Goal: Check status

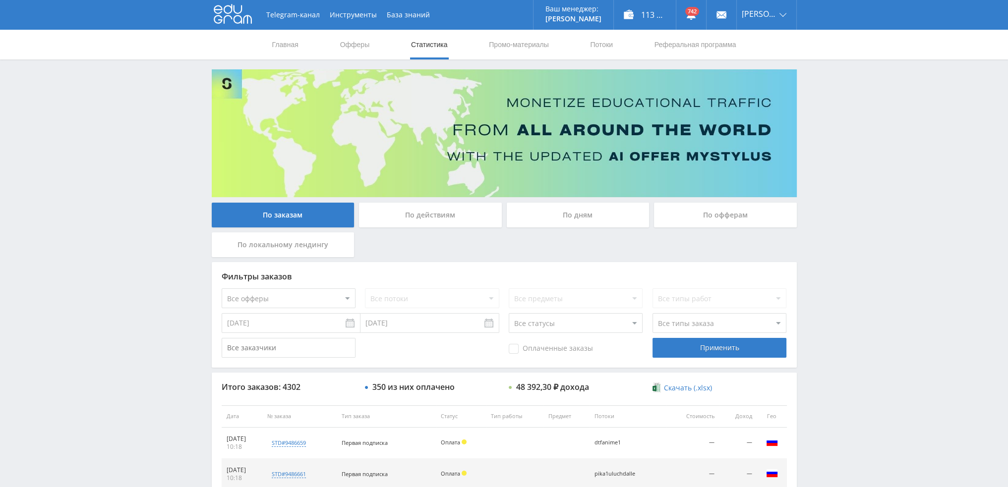
click at [603, 234] on div "По заказам По действиям По дням По офферам По локальному лендингу" at bounding box center [504, 232] width 590 height 59
click at [593, 216] on div "По дням" at bounding box center [578, 215] width 143 height 25
click at [0, 0] on input "По дням" at bounding box center [0, 0] width 0 height 0
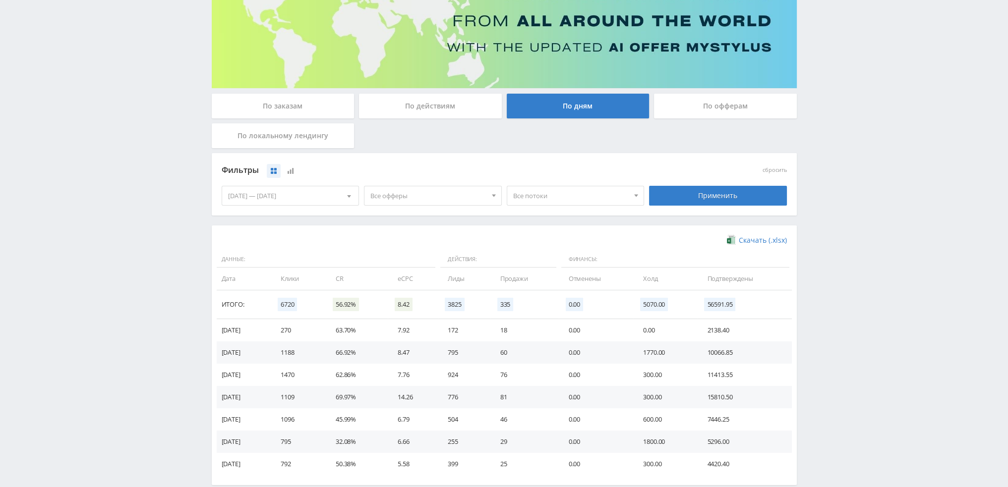
scroll to position [161, 0]
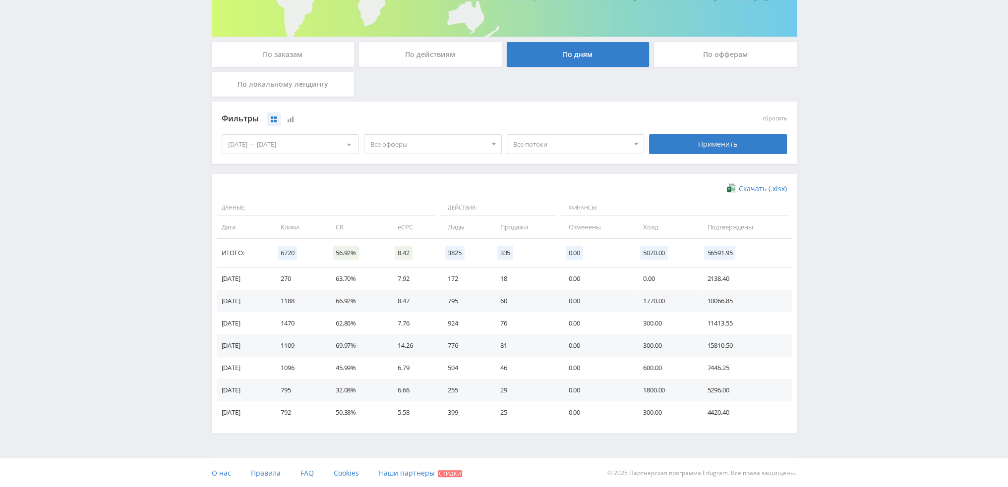
click at [411, 144] on span "Все офферы" at bounding box center [428, 144] width 116 height 19
click at [401, 248] on button "Study AI (RevShare)" at bounding box center [432, 248] width 137 height 14
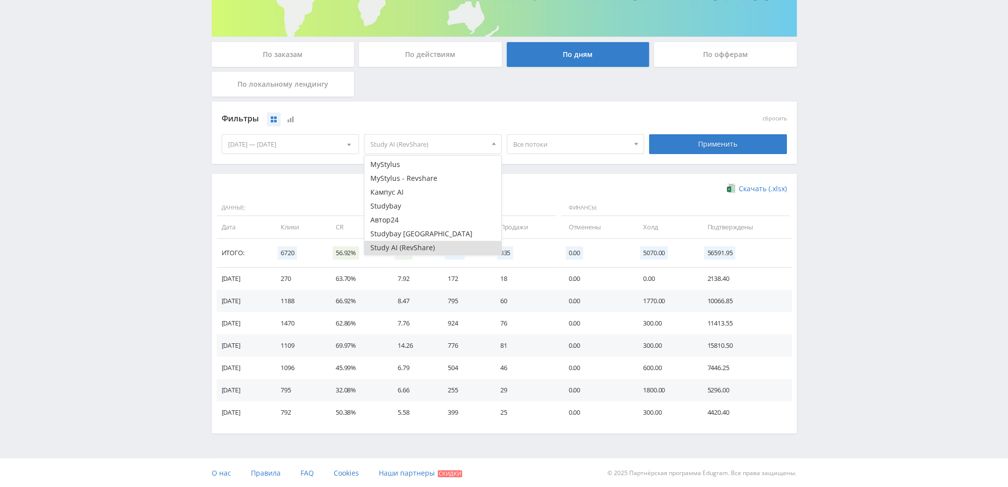
click at [739, 143] on div "Применить" at bounding box center [718, 144] width 138 height 20
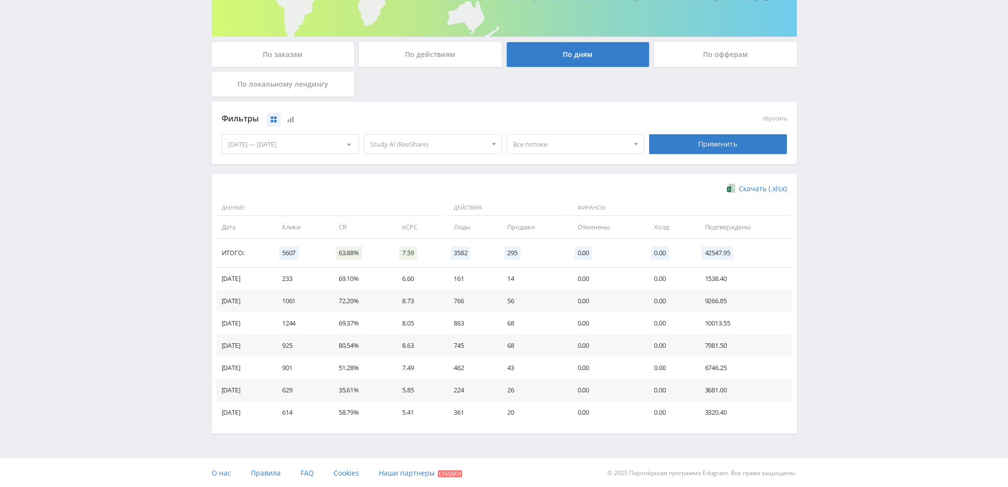
scroll to position [0, 0]
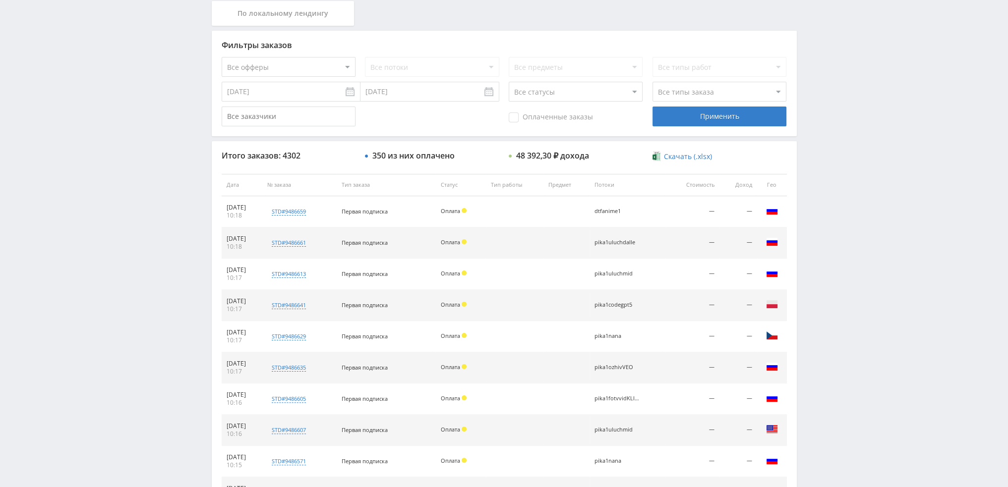
scroll to position [343, 0]
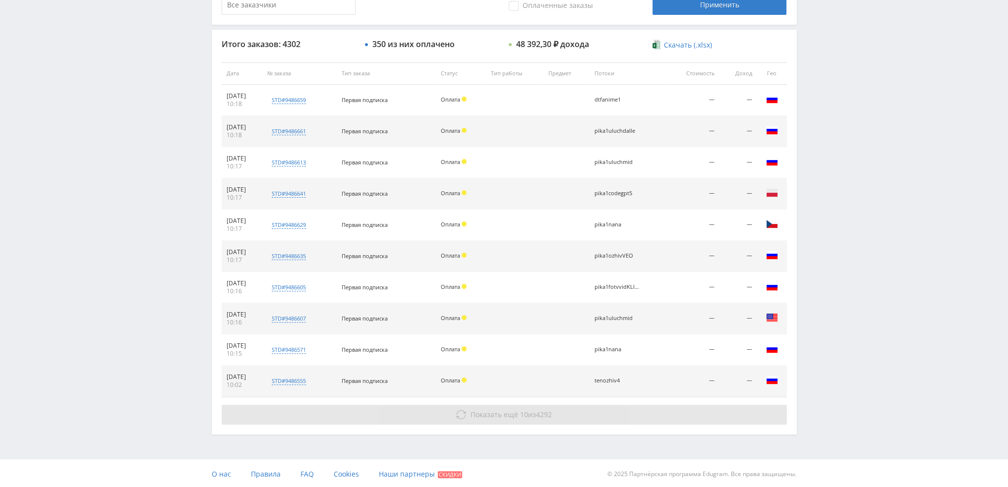
click at [490, 416] on span "Показать ещё" at bounding box center [495, 414] width 48 height 9
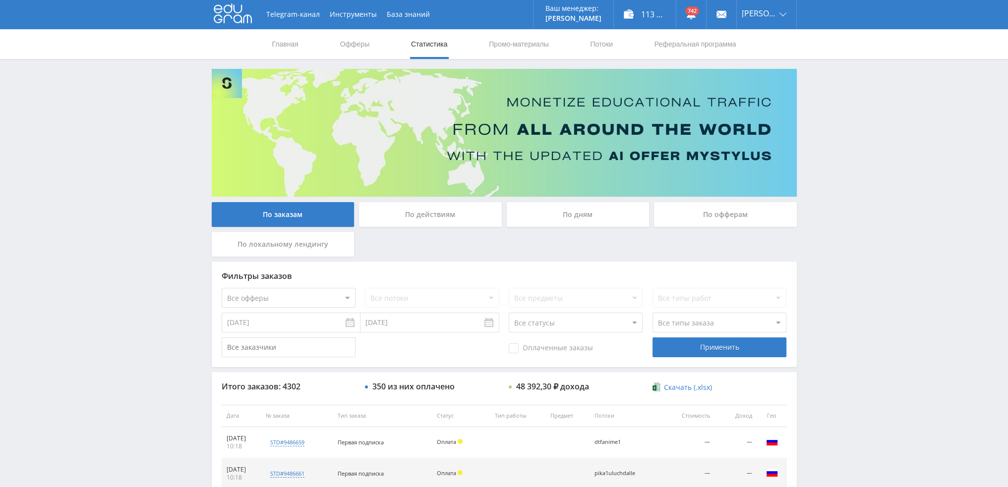
scroll to position [0, 0]
